Goal: Find specific page/section

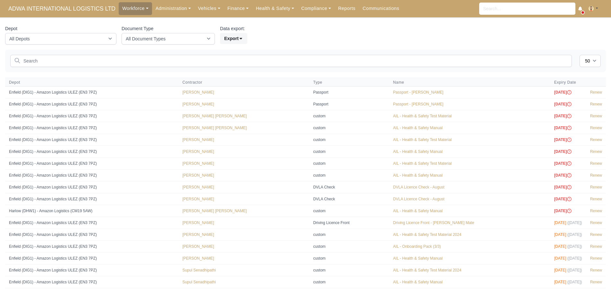
select select "50"
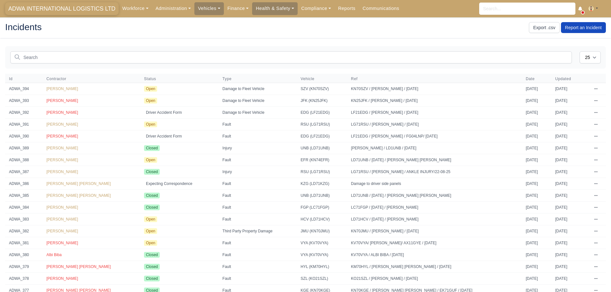
click at [62, 6] on span "ADWA INTERNATIONAL LOGISTICS LTD" at bounding box center [61, 8] width 113 height 13
click at [62, 10] on span "ADWA INTERNATIONAL LOGISTICS LTD" at bounding box center [61, 8] width 113 height 13
click at [371, 13] on link "Communications" at bounding box center [381, 8] width 44 height 13
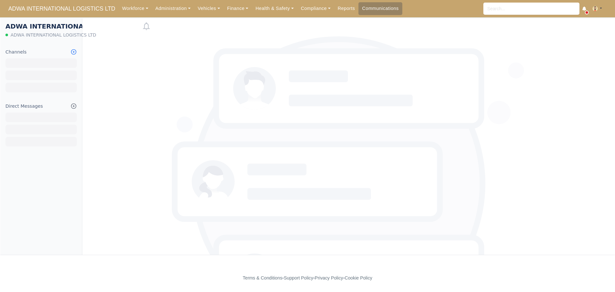
click at [74, 51] on icon at bounding box center [74, 52] width 6 height 6
click at [63, 62] on link "Browse Channels" at bounding box center [41, 64] width 72 height 12
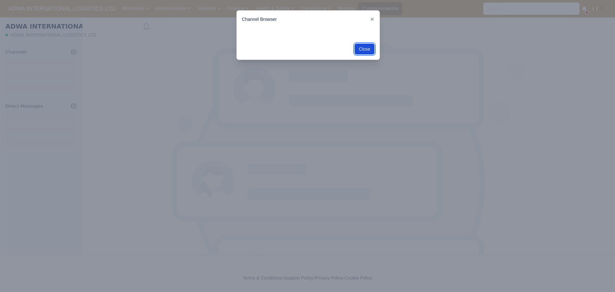
click at [362, 51] on button "Close" at bounding box center [365, 49] width 20 height 11
click at [373, 20] on icon at bounding box center [372, 19] width 3 height 3
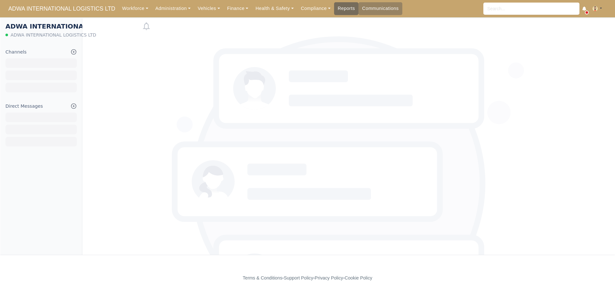
click at [343, 9] on link "Reports" at bounding box center [346, 8] width 24 height 13
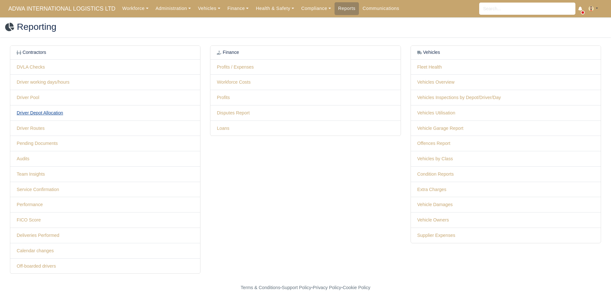
click at [45, 111] on link "Driver Depot Allocation" at bounding box center [40, 112] width 46 height 5
